Goal: Task Accomplishment & Management: Manage account settings

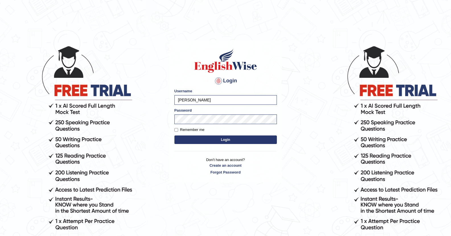
drag, startPoint x: 0, startPoint y: 0, endPoint x: 259, endPoint y: 141, distance: 294.9
click at [259, 141] on button "Login" at bounding box center [225, 140] width 102 height 9
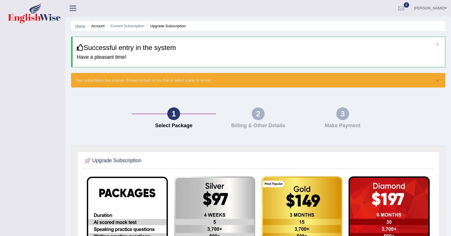
click at [78, 25] on link "Home" at bounding box center [80, 26] width 10 height 4
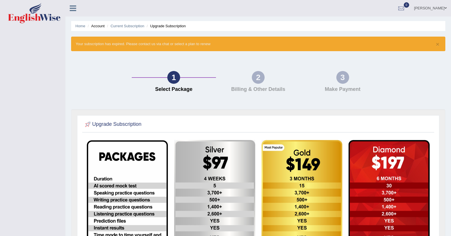
click at [73, 9] on icon at bounding box center [73, 8] width 7 height 7
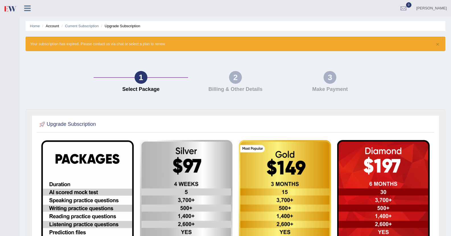
click at [34, 28] on li "Home" at bounding box center [35, 25] width 10 height 5
click at [83, 28] on link "Current Subscription" at bounding box center [82, 26] width 34 height 4
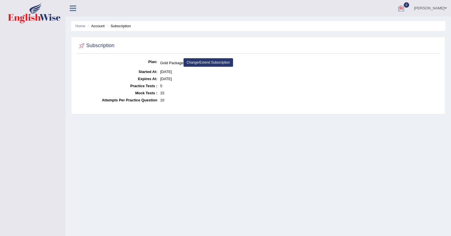
click at [428, 7] on link "[PERSON_NAME]" at bounding box center [429, 7] width 41 height 15
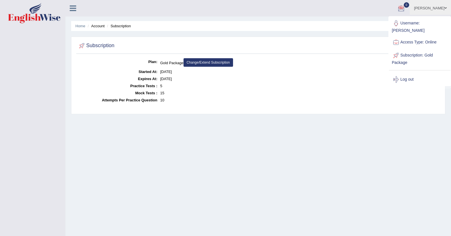
click at [348, 72] on dd "[DATE]" at bounding box center [299, 71] width 278 height 7
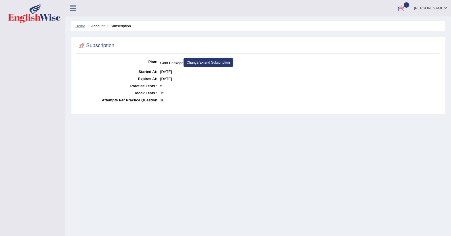
click at [80, 27] on link "Home" at bounding box center [80, 26] width 10 height 4
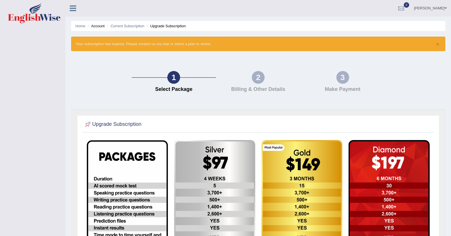
click at [72, 9] on icon at bounding box center [73, 8] width 7 height 7
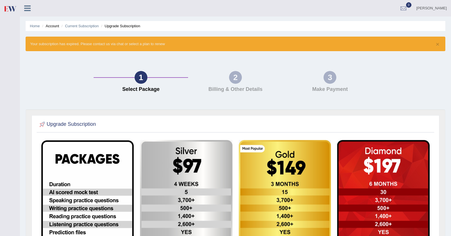
click at [58, 26] on li "Account" at bounding box center [50, 25] width 18 height 5
click at [54, 28] on li "Account" at bounding box center [50, 25] width 18 height 5
click at [402, 11] on div at bounding box center [403, 8] width 9 height 9
click at [429, 7] on link "[PERSON_NAME]" at bounding box center [431, 7] width 39 height 15
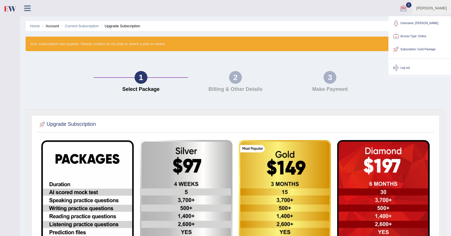
click at [327, 72] on div "3" at bounding box center [329, 77] width 13 height 13
